Goal: Task Accomplishment & Management: Manage account settings

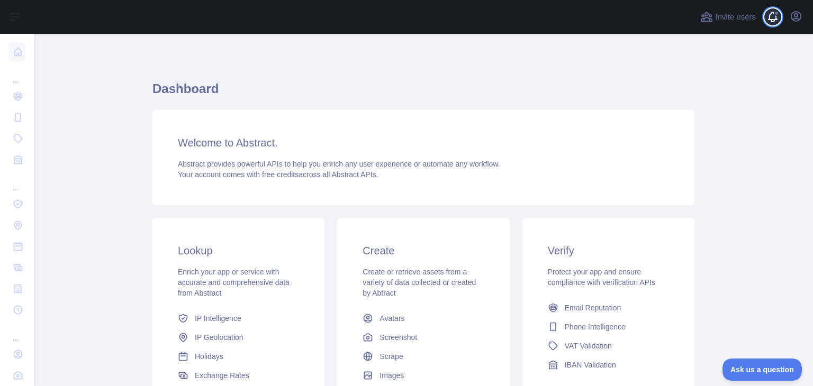
click at [767, 15] on span at bounding box center [776, 17] width 21 height 34
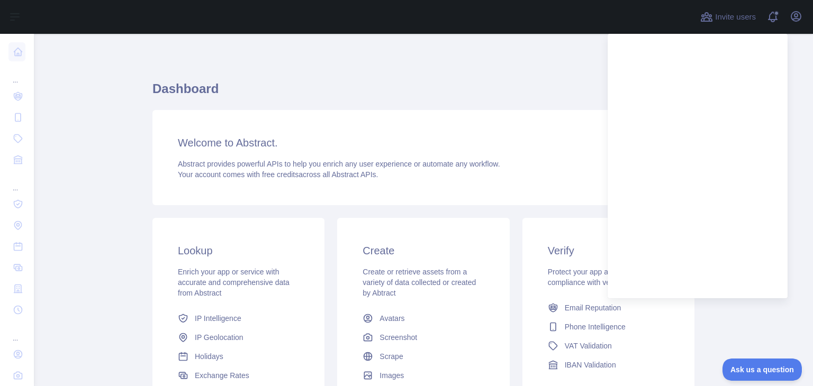
click at [525, 91] on h1 "Dashboard" at bounding box center [423, 92] width 542 height 25
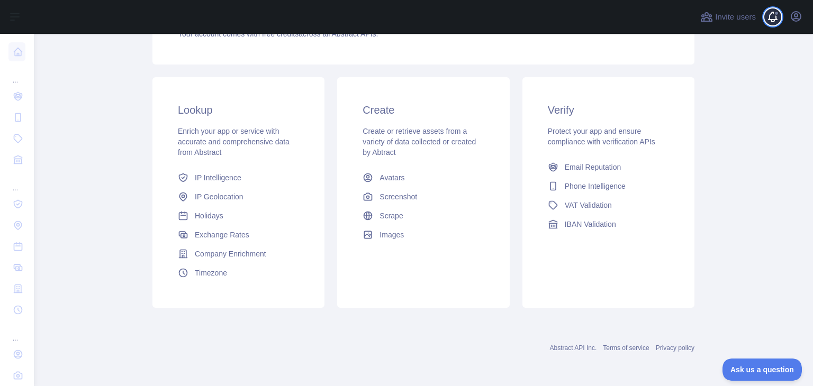
click at [772, 13] on span at bounding box center [776, 17] width 21 height 34
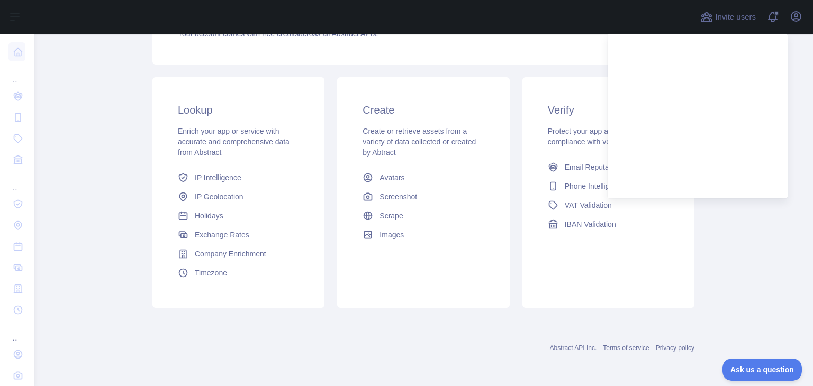
click at [757, 259] on main "Dashboard Welcome to Abstract. Abstract provides powerful APIs to help you enri…" at bounding box center [423, 210] width 779 height 352
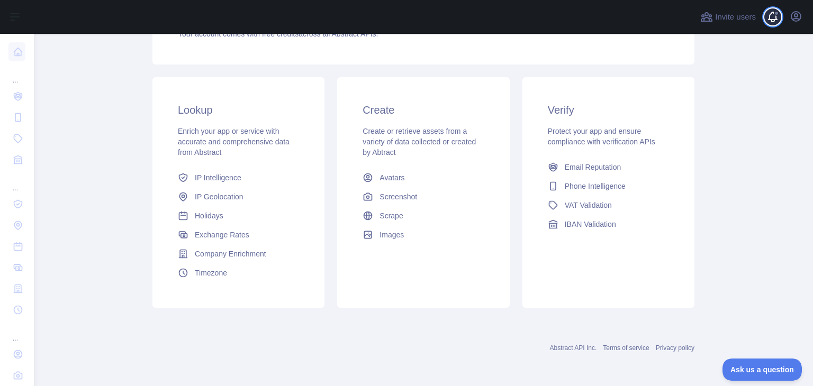
click at [778, 16] on span at bounding box center [776, 17] width 21 height 34
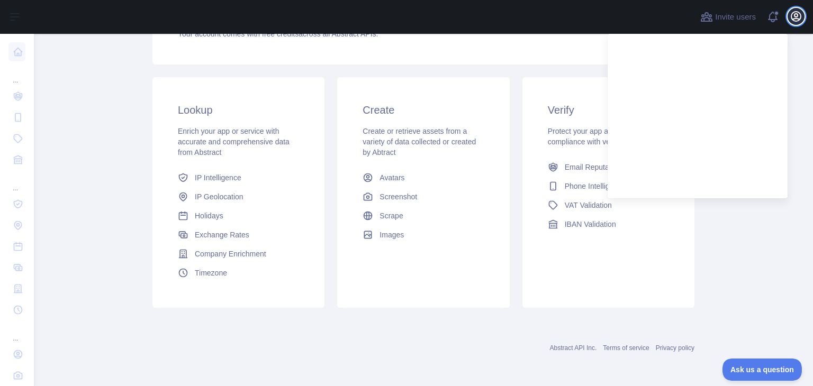
click at [793, 13] on icon "button" at bounding box center [796, 17] width 10 height 10
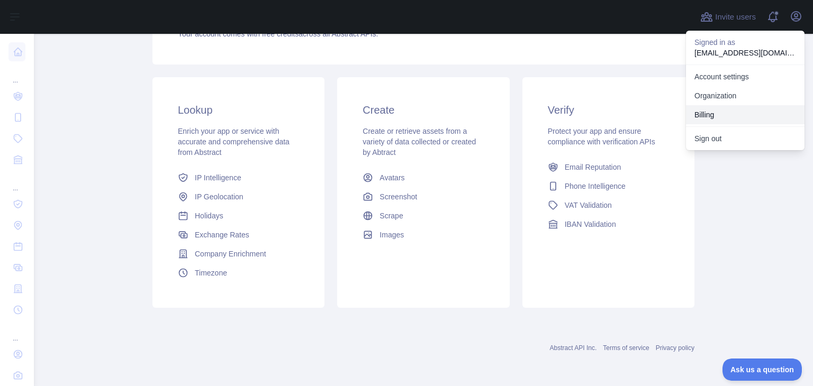
click at [712, 116] on button "Billing" at bounding box center [745, 114] width 119 height 19
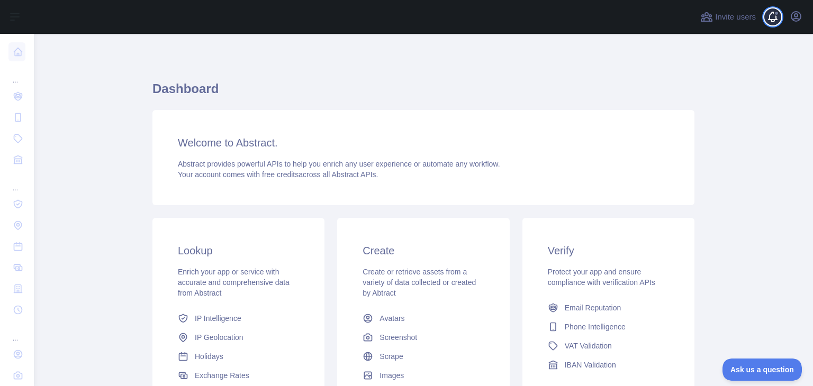
click at [772, 9] on span at bounding box center [776, 17] width 21 height 34
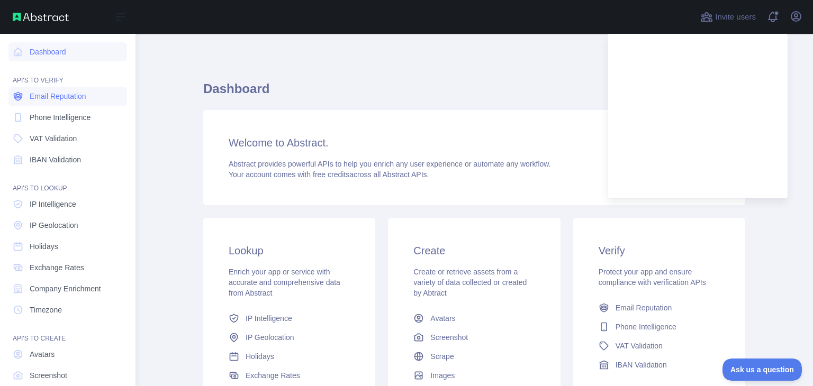
click at [56, 97] on span "Email Reputation" at bounding box center [58, 96] width 57 height 11
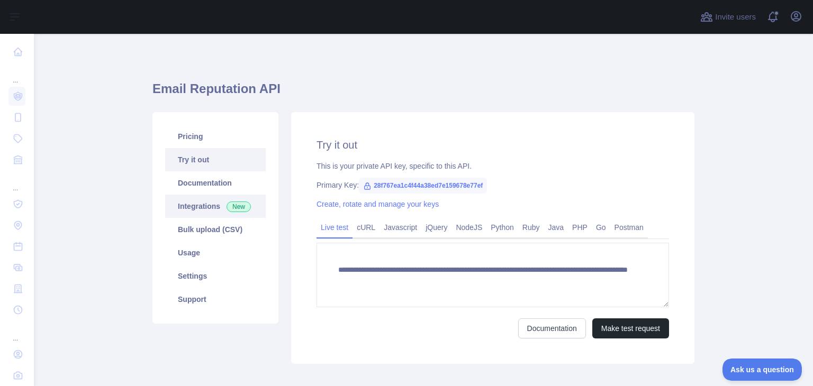
click at [190, 201] on link "Integrations New" at bounding box center [215, 206] width 101 height 23
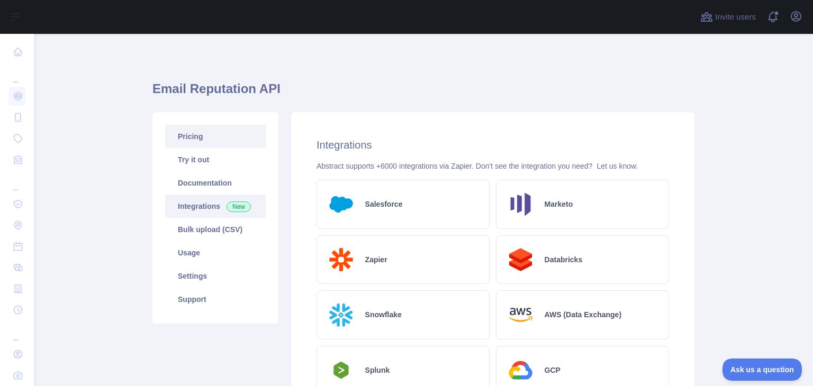
click at [183, 140] on link "Pricing" at bounding box center [215, 136] width 101 height 23
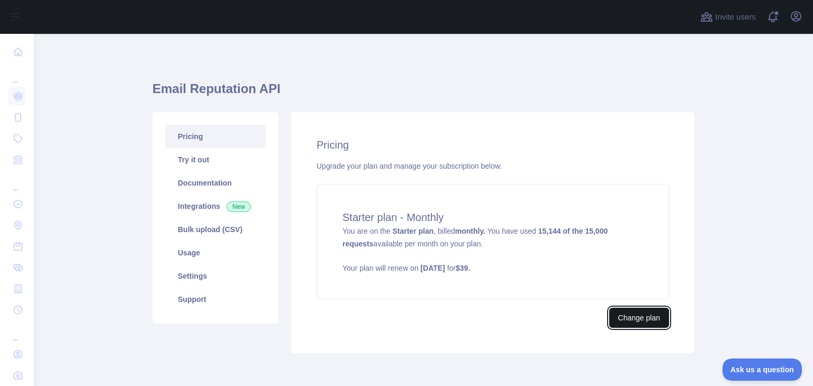
click at [624, 317] on button "Change plan" at bounding box center [639, 318] width 60 height 20
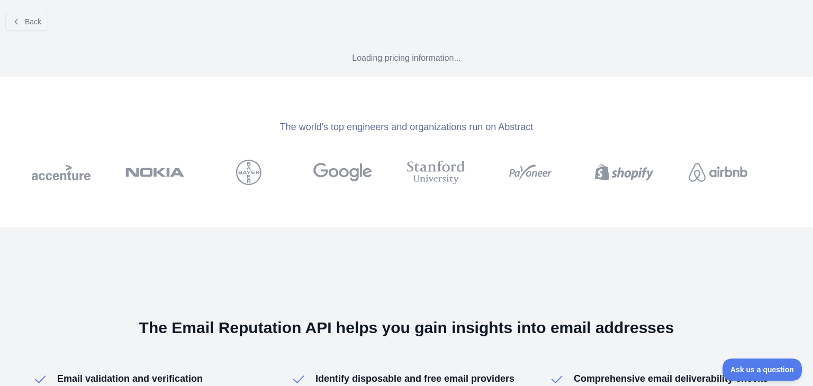
select select "*"
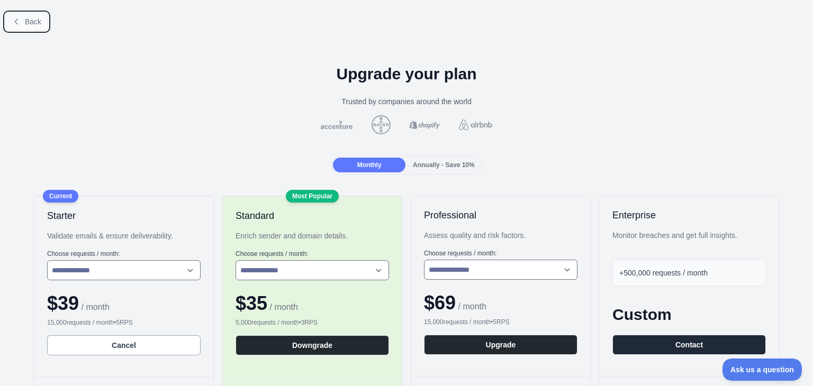
click at [23, 21] on button "Back" at bounding box center [26, 22] width 43 height 18
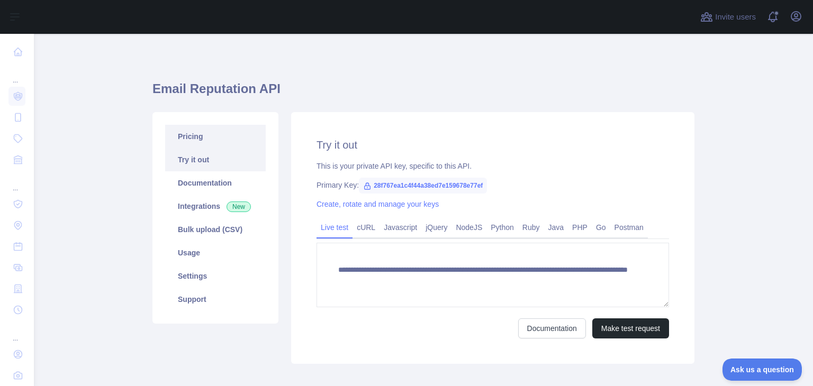
click at [200, 138] on link "Pricing" at bounding box center [215, 136] width 101 height 23
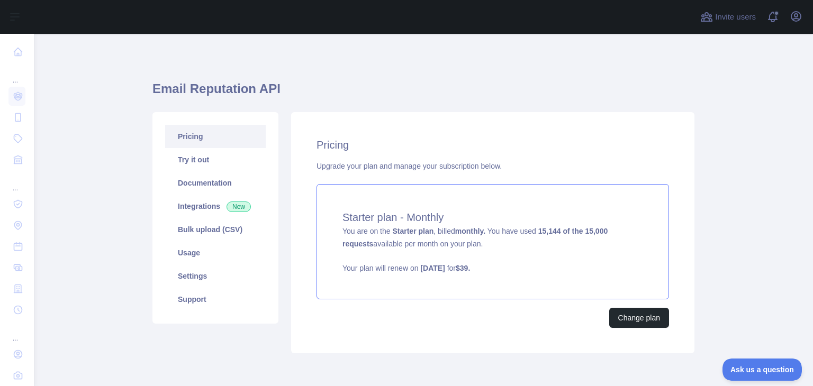
click at [430, 234] on span "You are on the Starter plan , billed monthly. You have used 15,144 of the 15,00…" at bounding box center [492, 250] width 301 height 47
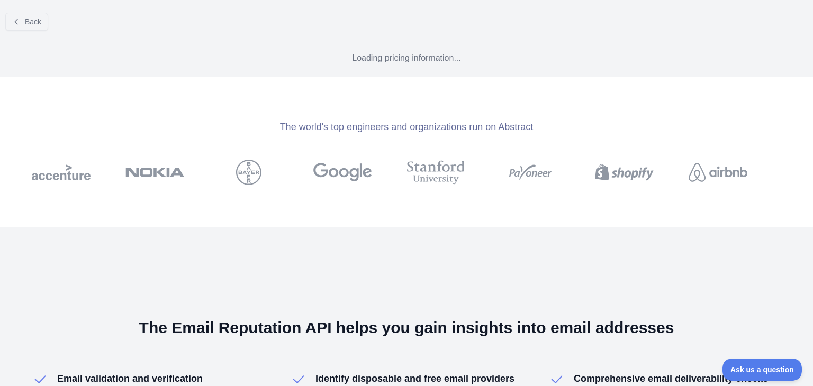
select select "*"
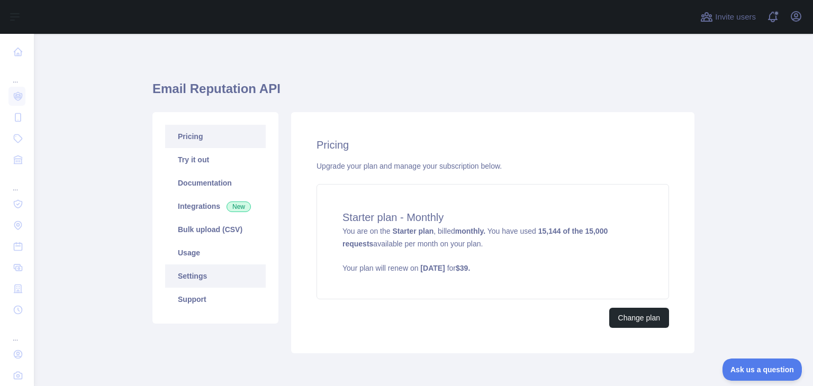
click at [192, 279] on link "Settings" at bounding box center [215, 276] width 101 height 23
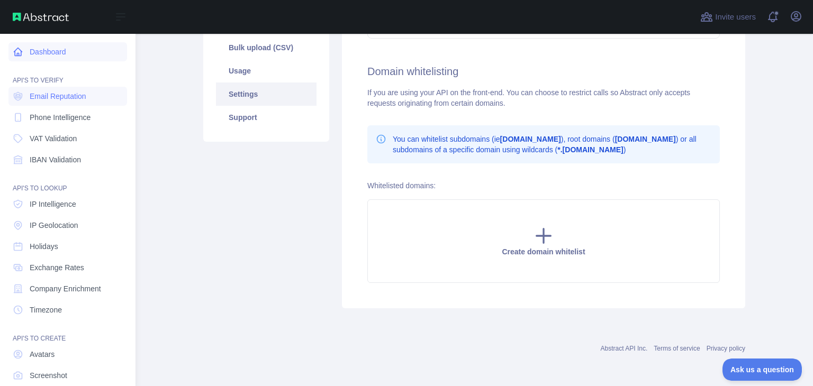
click at [49, 50] on link "Dashboard" at bounding box center [67, 51] width 119 height 19
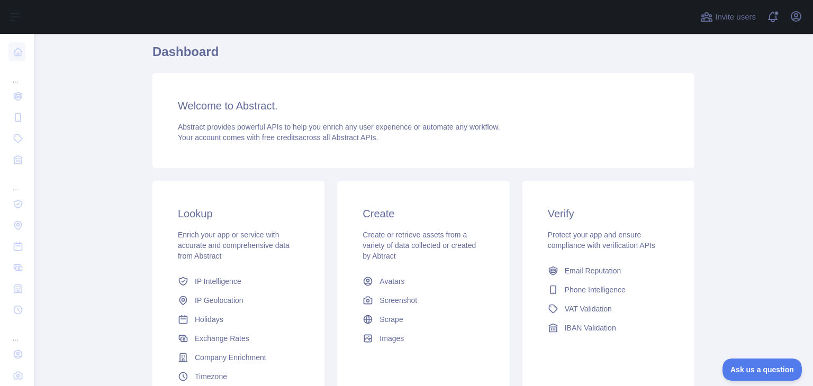
scroll to position [141, 0]
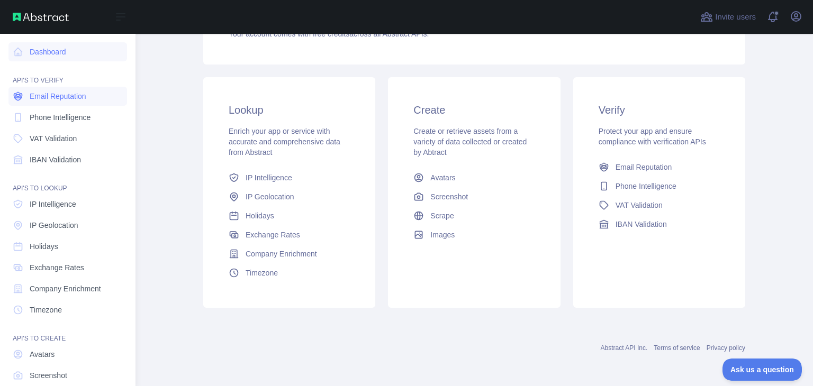
click at [74, 98] on span "Email Reputation" at bounding box center [58, 96] width 57 height 11
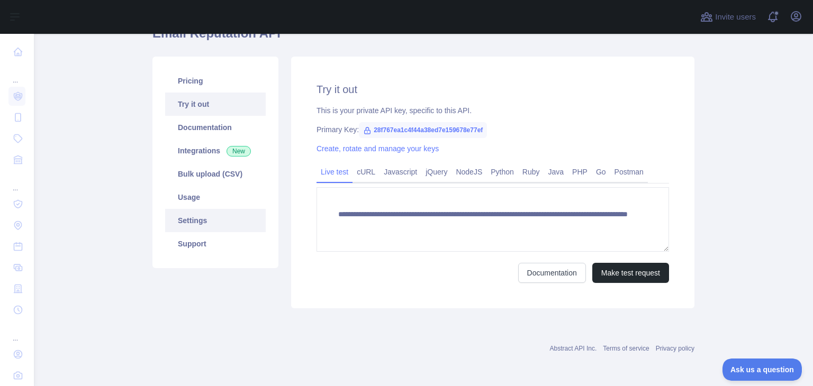
click at [243, 221] on link "Settings" at bounding box center [215, 220] width 101 height 23
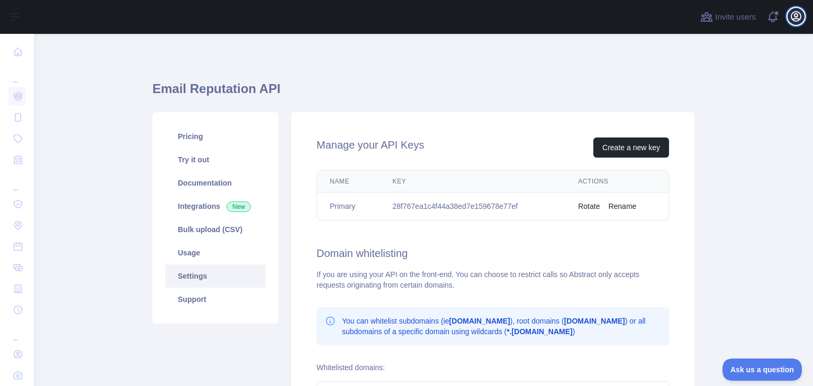
click at [791, 17] on icon "button" at bounding box center [796, 17] width 10 height 10
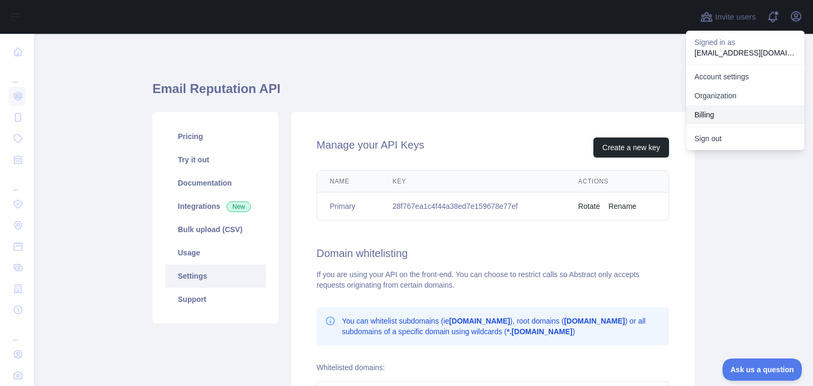
click at [707, 115] on button "Billing" at bounding box center [745, 114] width 119 height 19
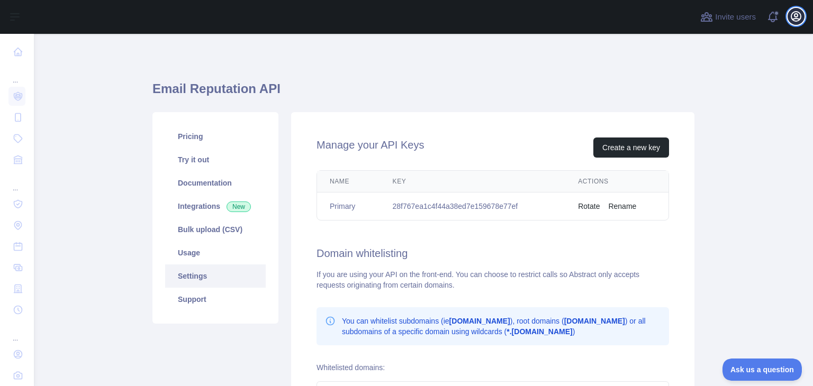
click at [795, 18] on icon "button" at bounding box center [796, 17] width 10 height 10
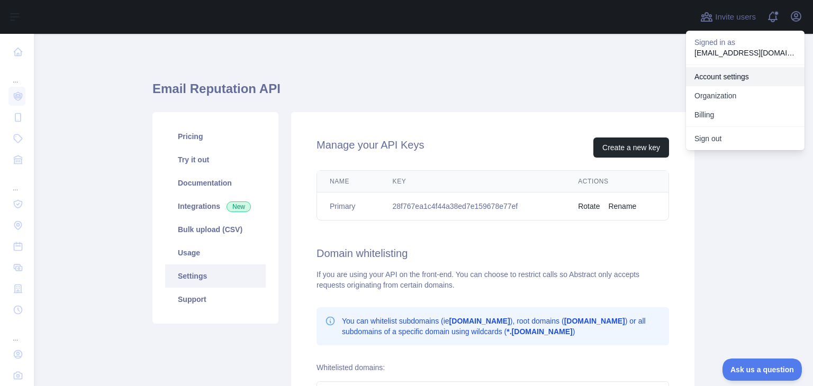
click at [726, 77] on link "Account settings" at bounding box center [745, 76] width 119 height 19
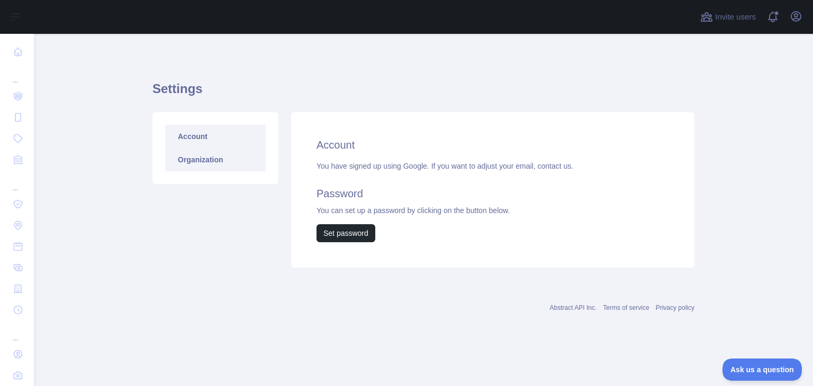
click at [212, 161] on link "Organization" at bounding box center [215, 159] width 101 height 23
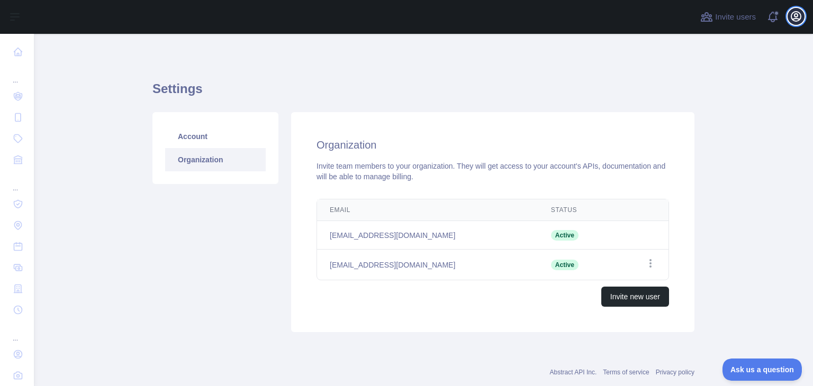
click at [801, 12] on icon "button" at bounding box center [795, 16] width 13 height 13
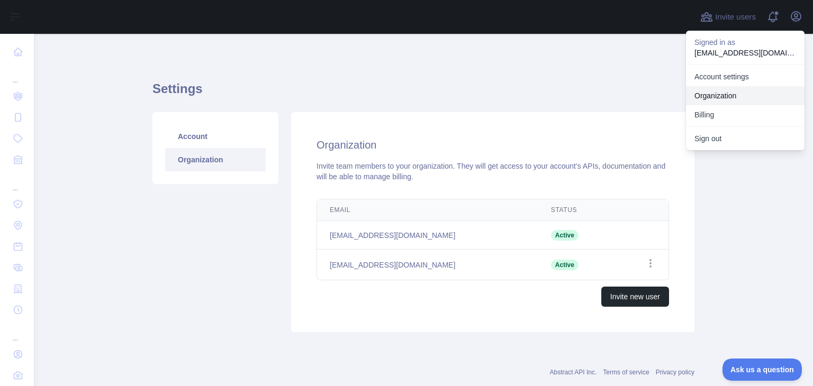
click at [727, 95] on link "Organization" at bounding box center [745, 95] width 119 height 19
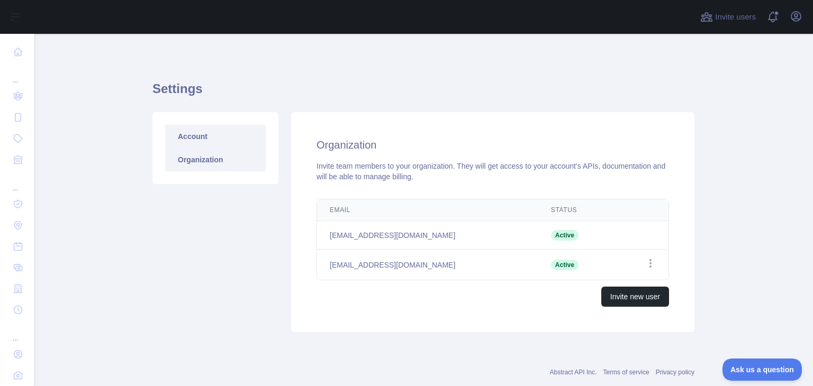
click at [212, 132] on link "Account" at bounding box center [215, 136] width 101 height 23
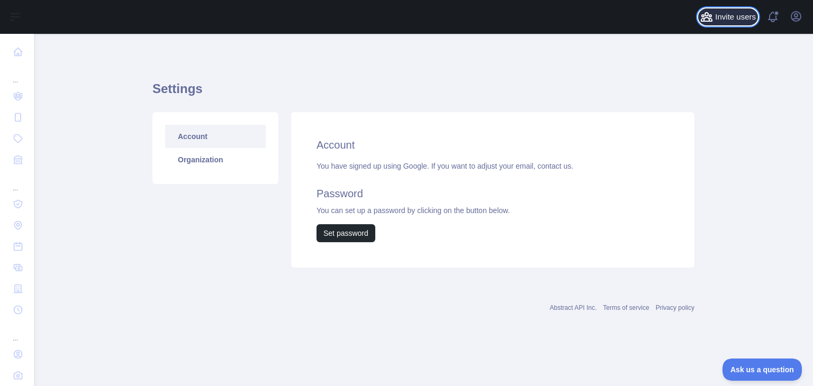
click at [749, 15] on span "Invite users" at bounding box center [735, 17] width 41 height 12
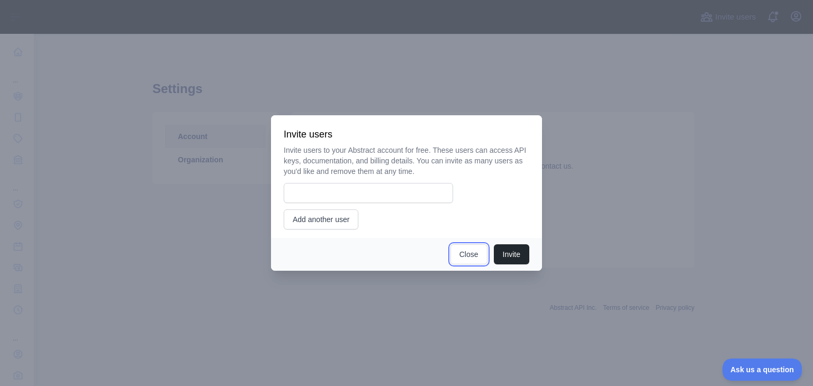
drag, startPoint x: 469, startPoint y: 256, endPoint x: 588, endPoint y: 195, distance: 133.4
click at [470, 256] on button "Close" at bounding box center [468, 254] width 37 height 20
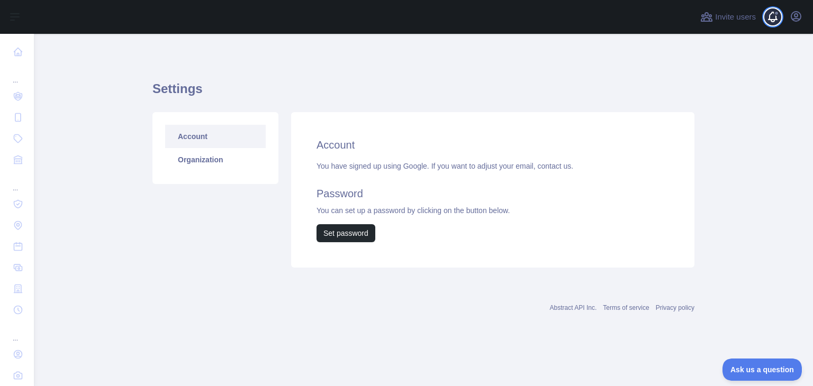
click at [779, 17] on span at bounding box center [776, 17] width 21 height 34
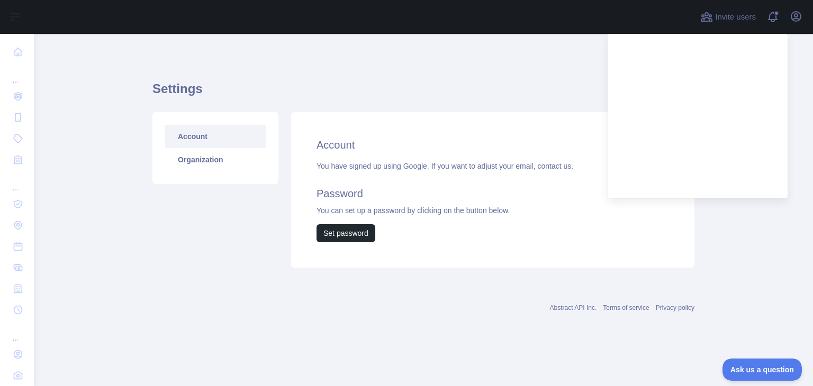
click at [737, 242] on main "Settings Account Organization Account You have signed up using Google. If you w…" at bounding box center [423, 210] width 779 height 352
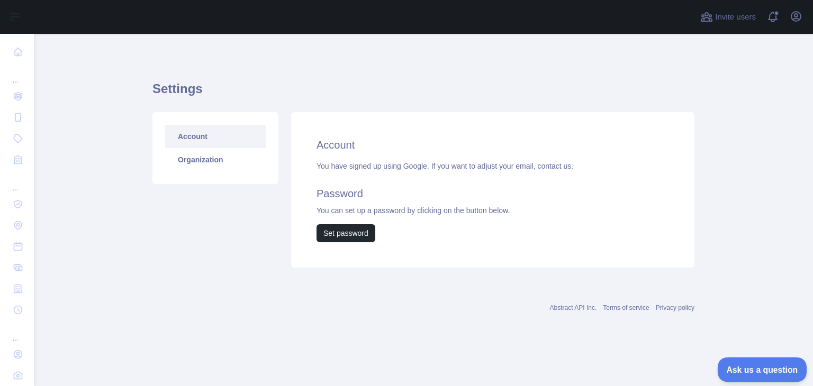
click at [748, 360] on button "Ask us a question" at bounding box center [756, 368] width 79 height 22
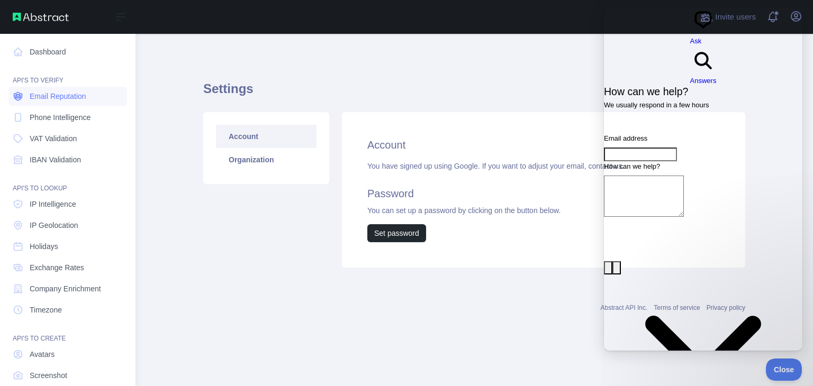
click at [58, 99] on span "Email Reputation" at bounding box center [58, 96] width 57 height 11
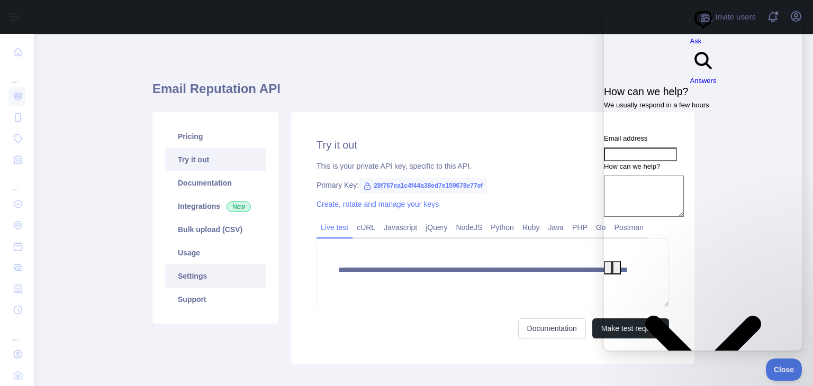
click at [208, 276] on link "Settings" at bounding box center [215, 276] width 101 height 23
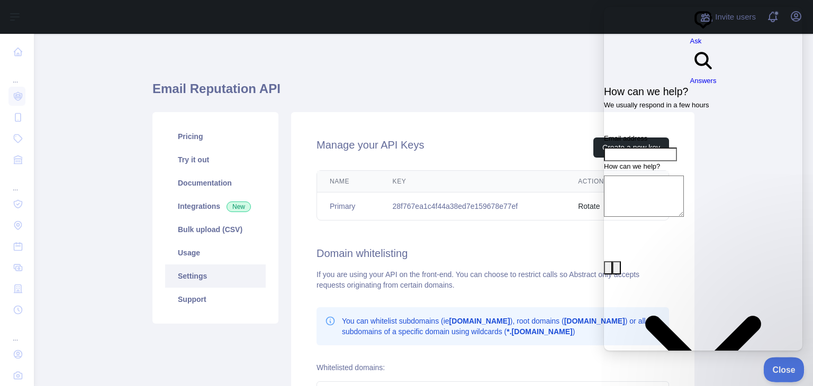
click at [767, 361] on button "Close" at bounding box center [781, 368] width 36 height 22
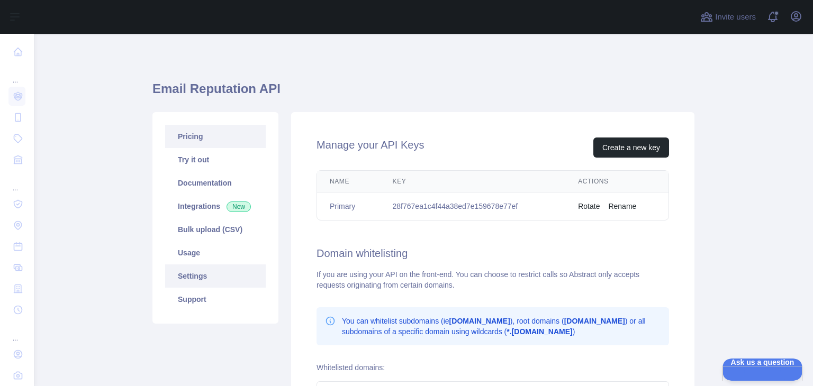
click at [202, 138] on link "Pricing" at bounding box center [215, 136] width 101 height 23
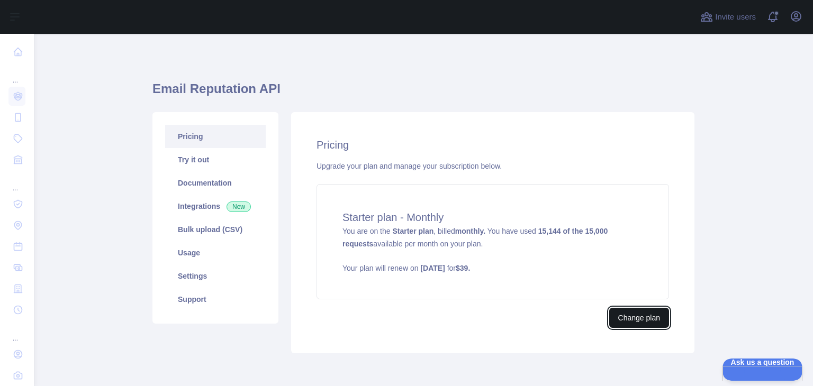
click at [633, 315] on button "Change plan" at bounding box center [639, 318] width 60 height 20
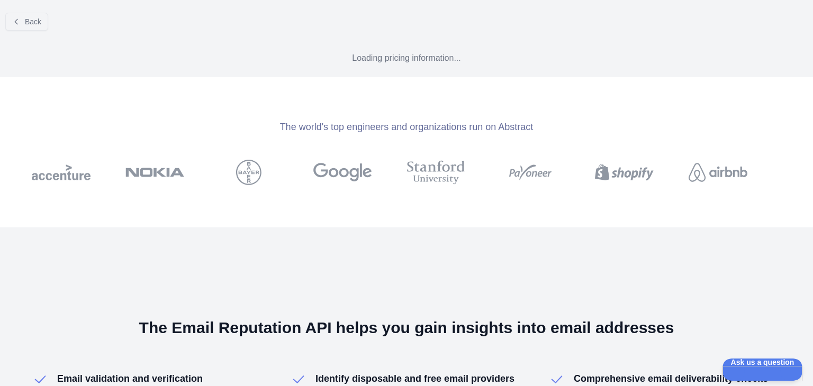
select select "*"
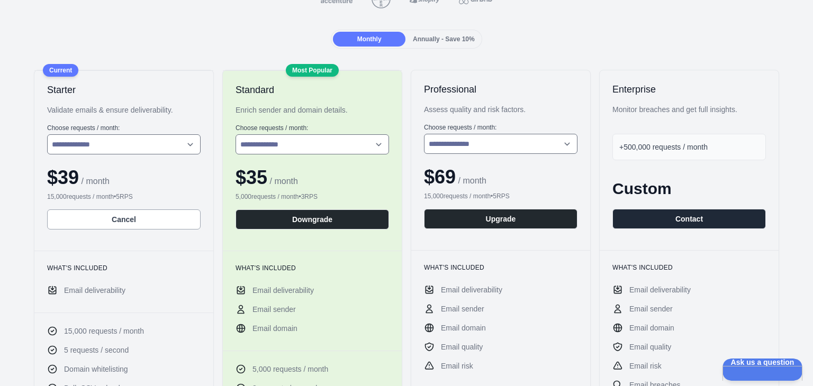
scroll to position [106, 0]
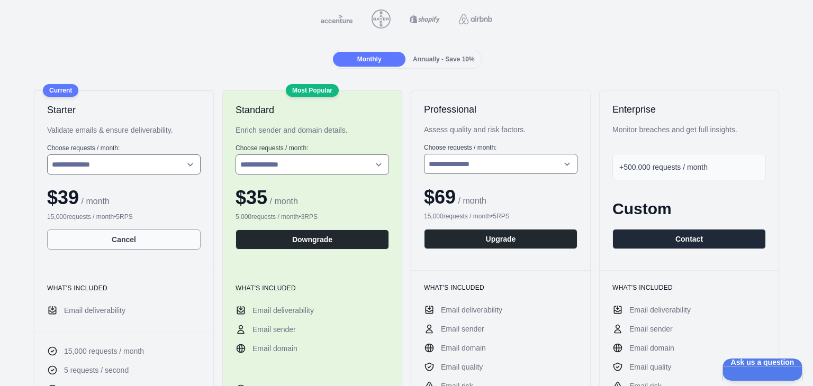
click at [149, 236] on button "Cancel" at bounding box center [123, 240] width 153 height 20
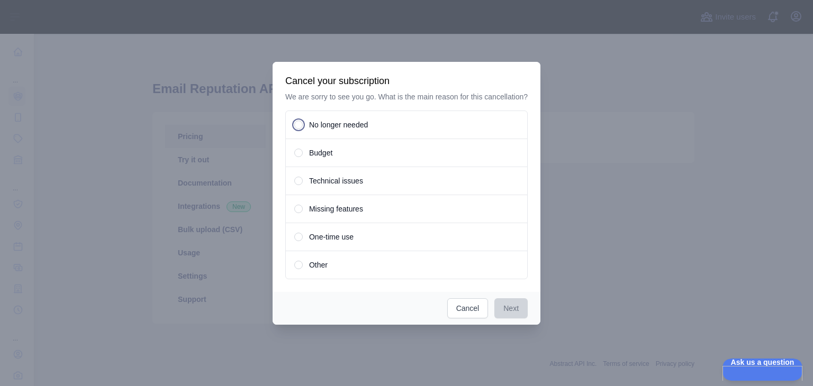
click at [336, 128] on span "No longer needed" at bounding box center [338, 125] width 59 height 11
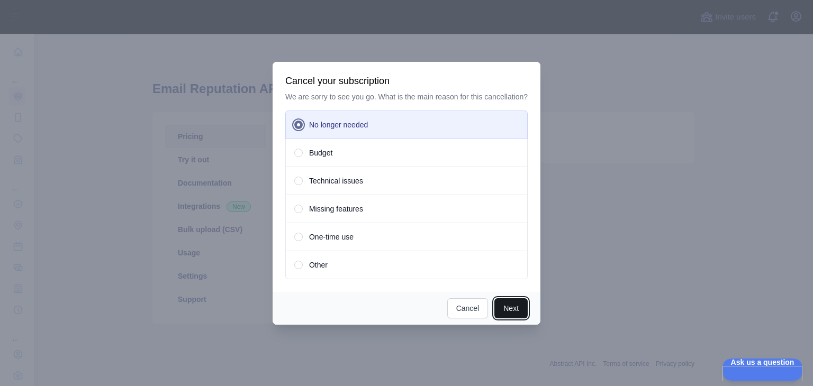
click at [508, 308] on button "Next" at bounding box center [510, 308] width 33 height 20
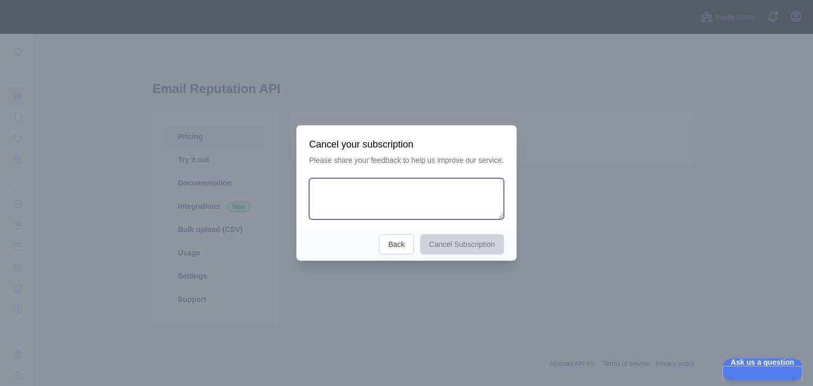
click at [379, 195] on textarea at bounding box center [406, 198] width 195 height 41
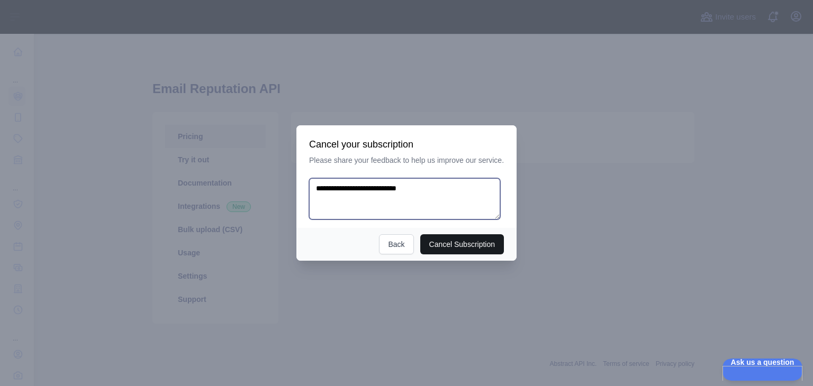
type textarea "**********"
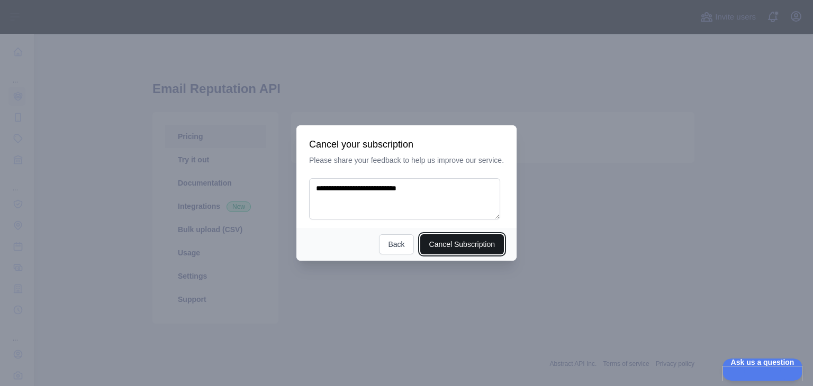
click at [465, 244] on button "Cancel Subscription" at bounding box center [462, 244] width 84 height 20
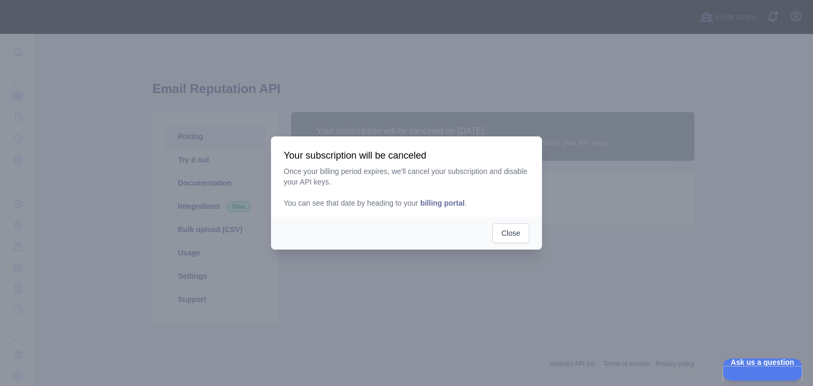
drag, startPoint x: 439, startPoint y: 204, endPoint x: 426, endPoint y: 221, distance: 20.8
click at [421, 235] on div "Close" at bounding box center [406, 233] width 271 height 33
click at [433, 206] on span "billing portal" at bounding box center [442, 203] width 44 height 8
click at [508, 232] on button "Close" at bounding box center [510, 233] width 37 height 20
